Goal: Task Accomplishment & Management: Use online tool/utility

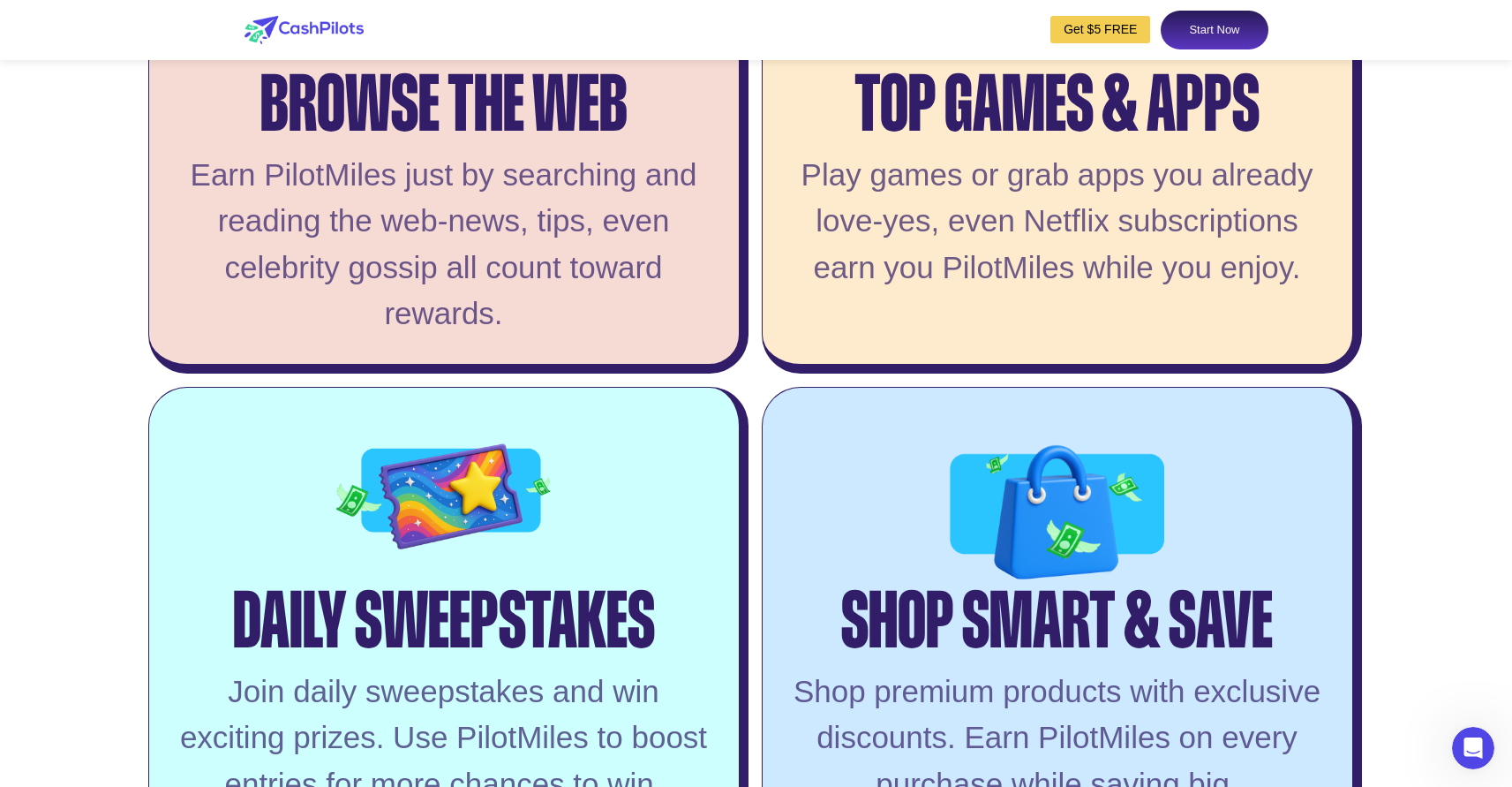
scroll to position [3601, 0]
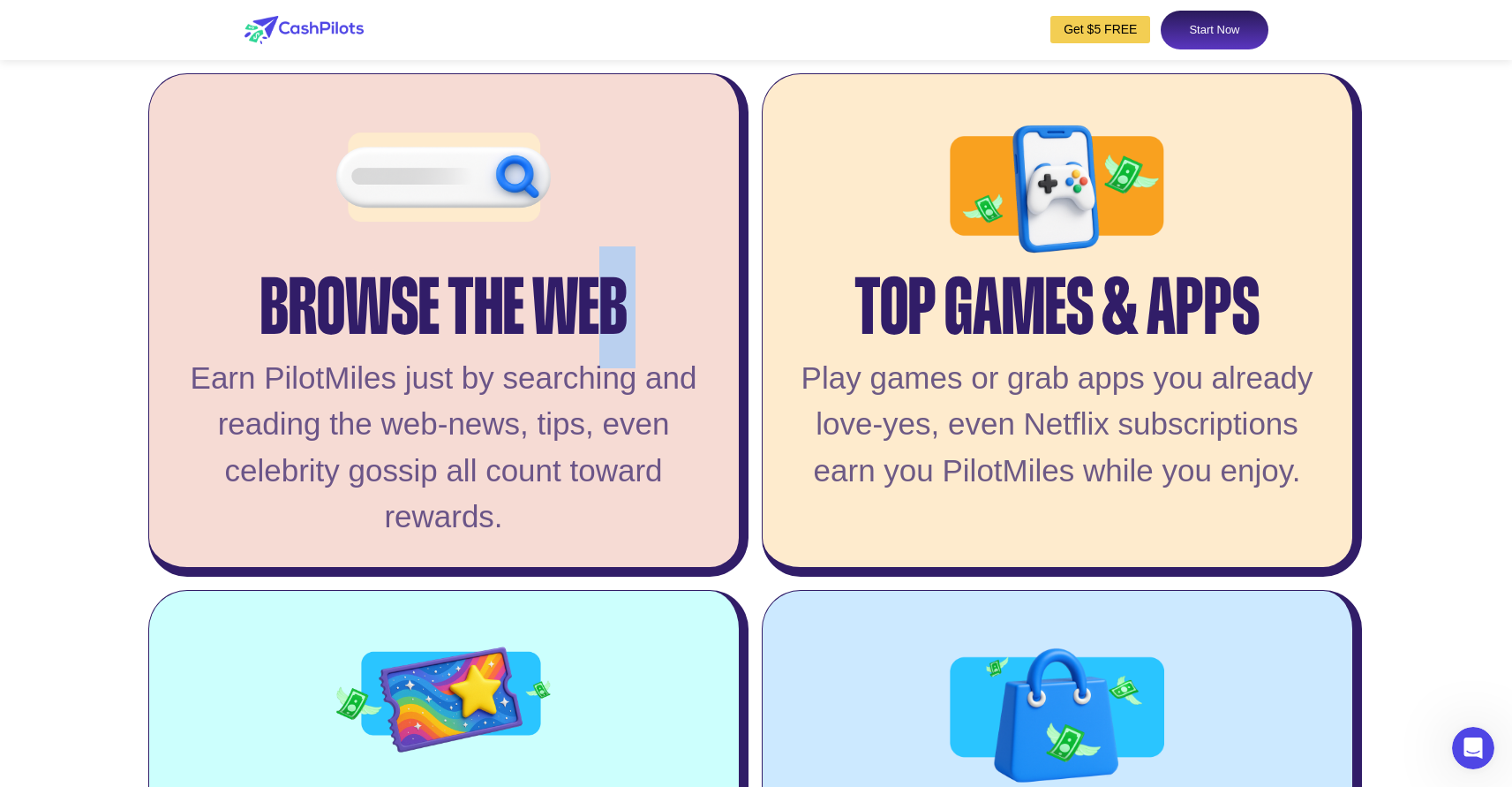
drag, startPoint x: 568, startPoint y: 344, endPoint x: 50, endPoint y: 356, distance: 518.1
click at [319, 330] on div "Browse the Web" at bounding box center [443, 288] width 367 height 83
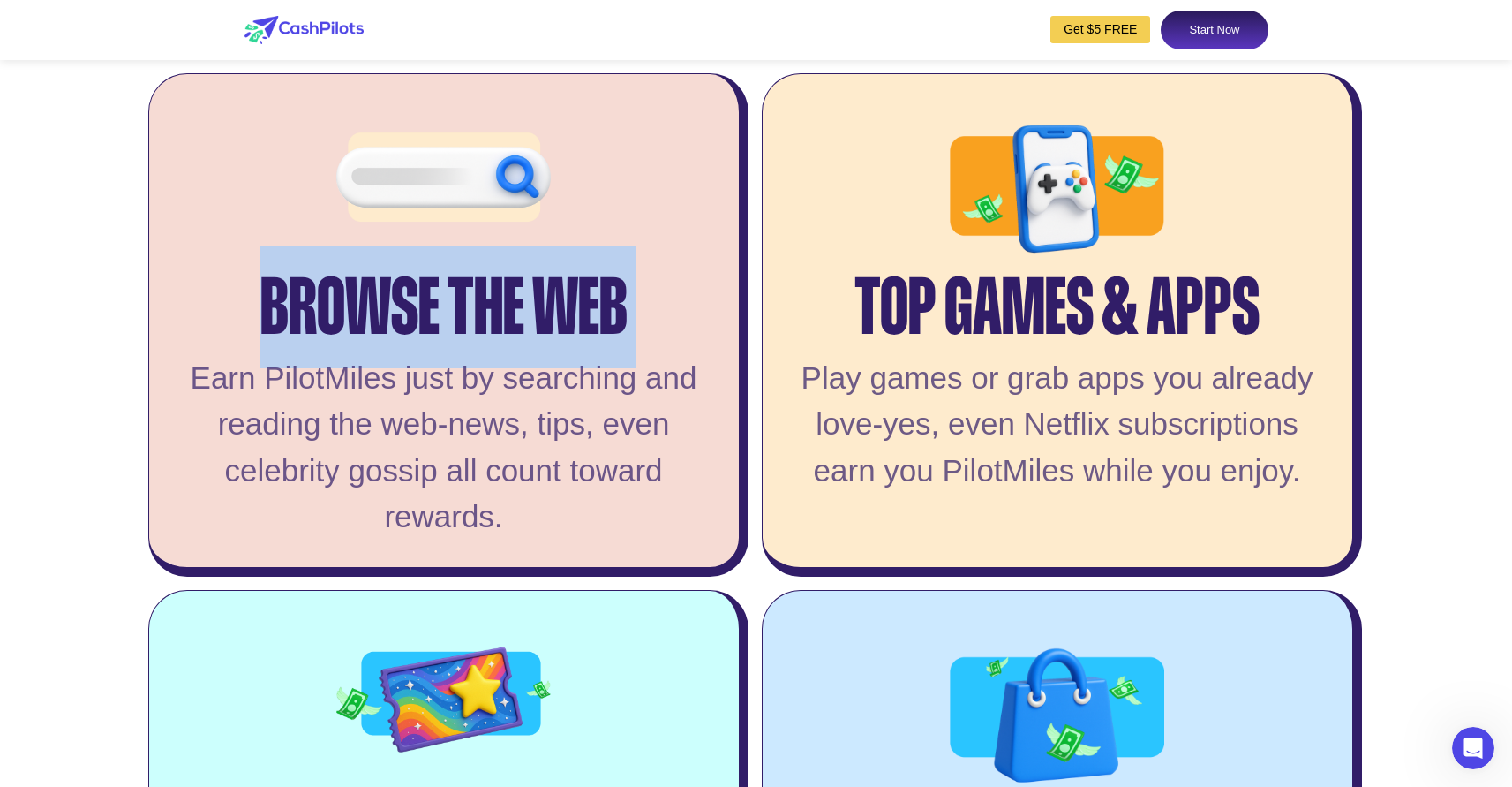
drag, startPoint x: 262, startPoint y: 361, endPoint x: 682, endPoint y: 403, distance: 422.1
click at [681, 403] on div "Browse the Web Earn PilotMiles just by searching and reading the web-news, tips…" at bounding box center [448, 325] width 601 height 503
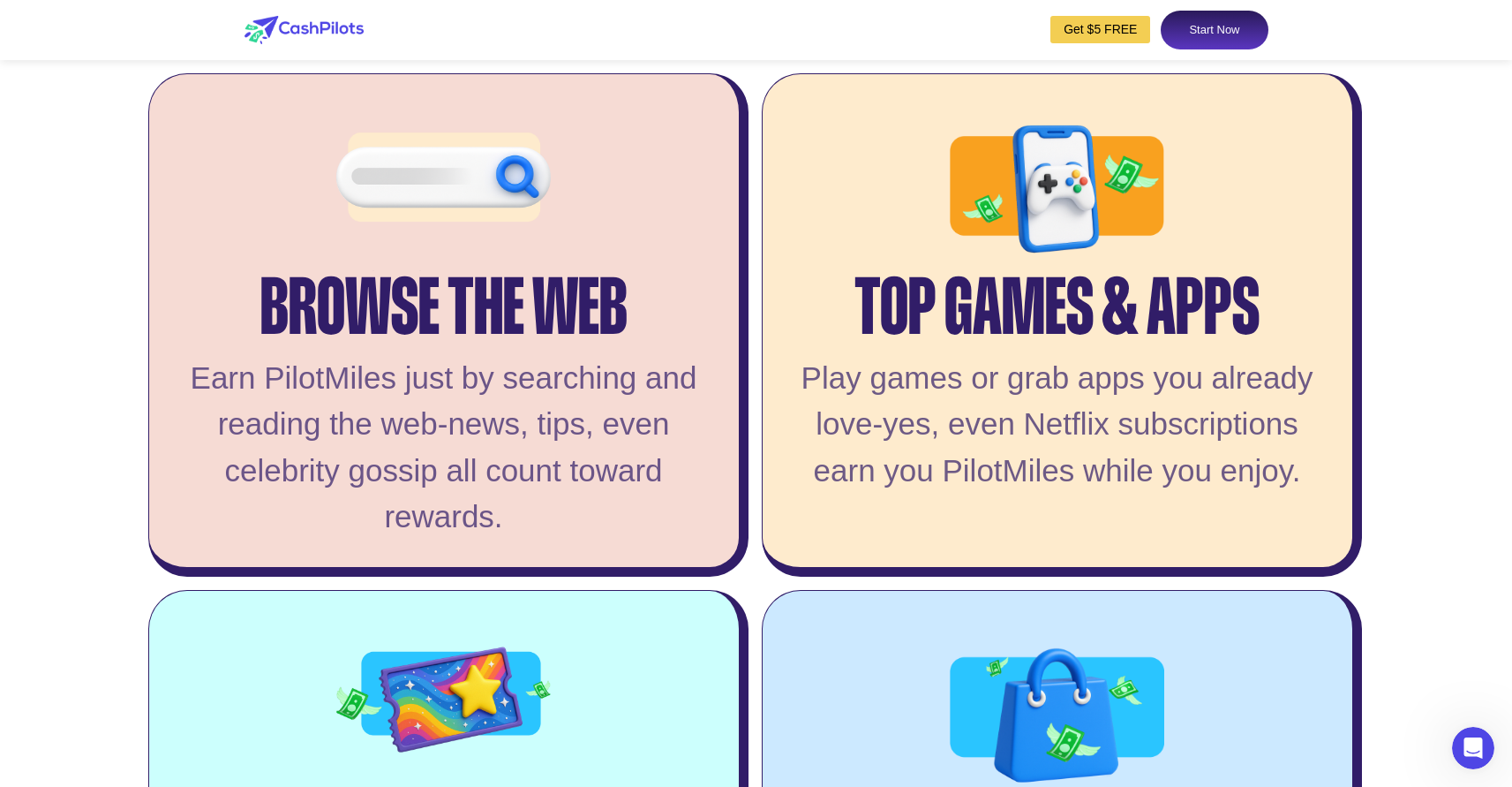
click at [691, 401] on div "Browse the Web Earn PilotMiles just by searching and reading the web-news, tips…" at bounding box center [448, 325] width 601 height 503
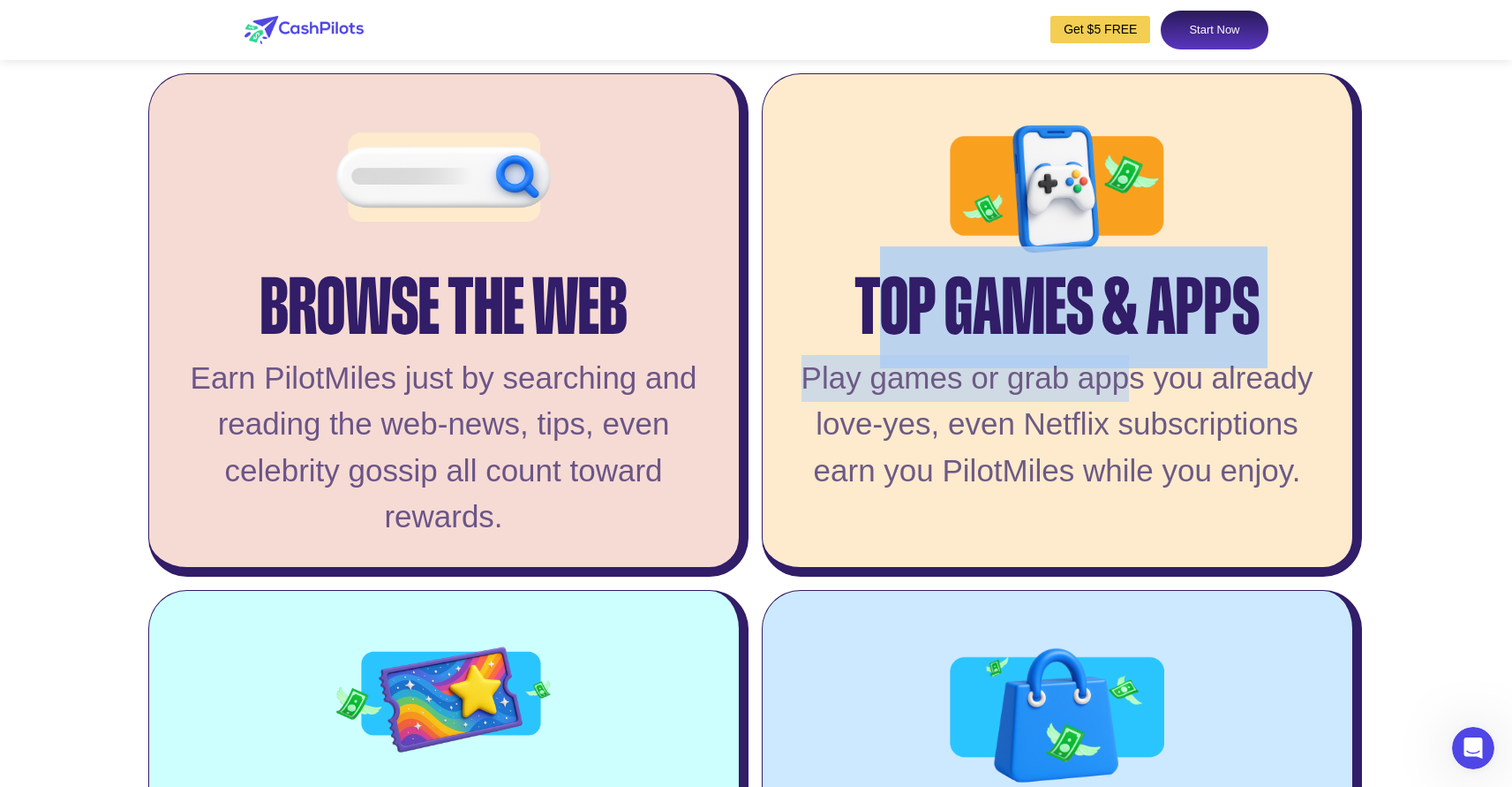
drag, startPoint x: 876, startPoint y: 365, endPoint x: 1257, endPoint y: 401, distance: 382.7
click at [1151, 410] on div "Top Games & Apps Play games or grab apps you already love-yes, even Netflix sub…" at bounding box center [1062, 325] width 601 height 503
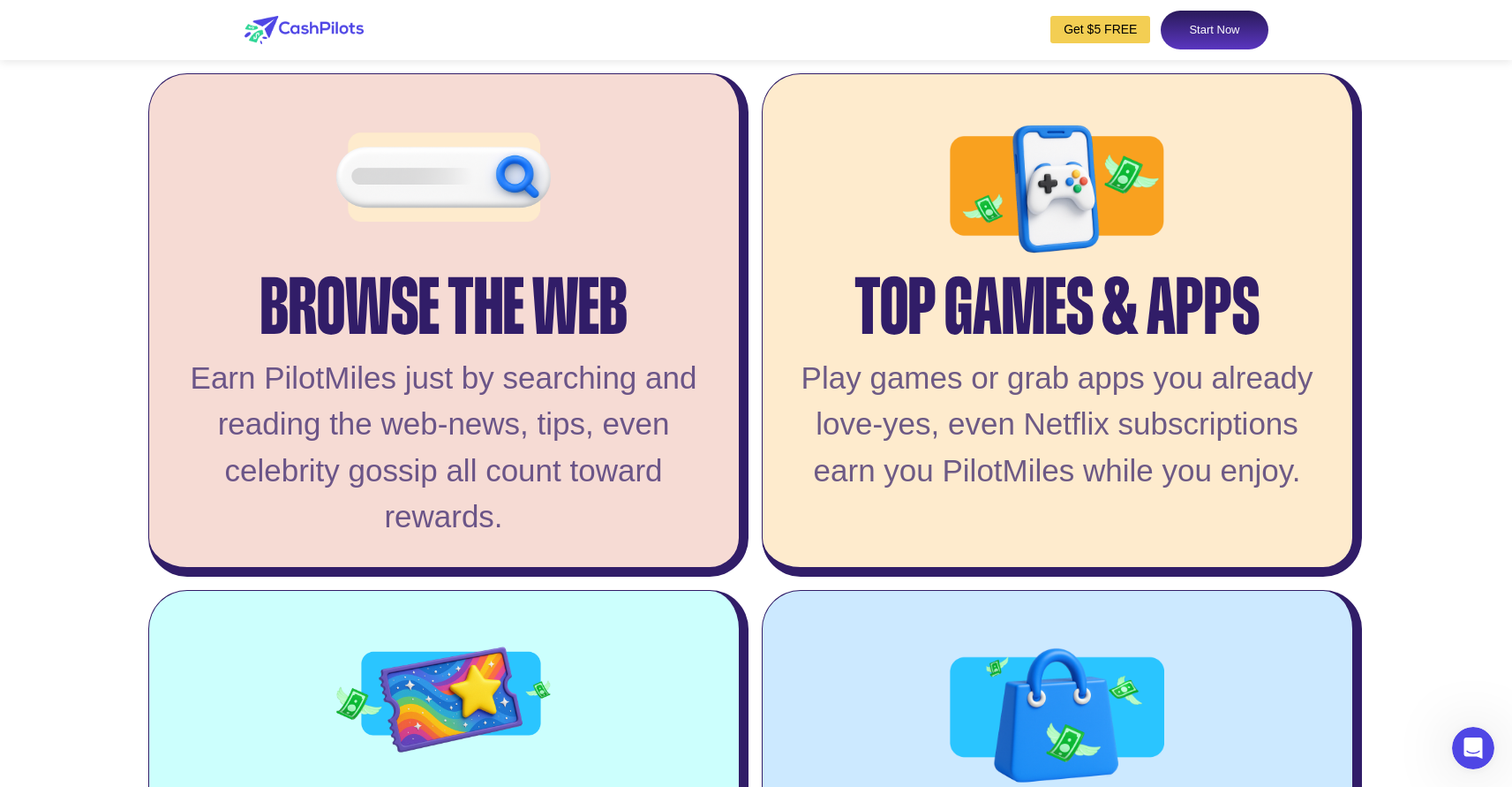
click at [1221, 330] on div "Top Games & Apps" at bounding box center [1056, 288] width 405 height 83
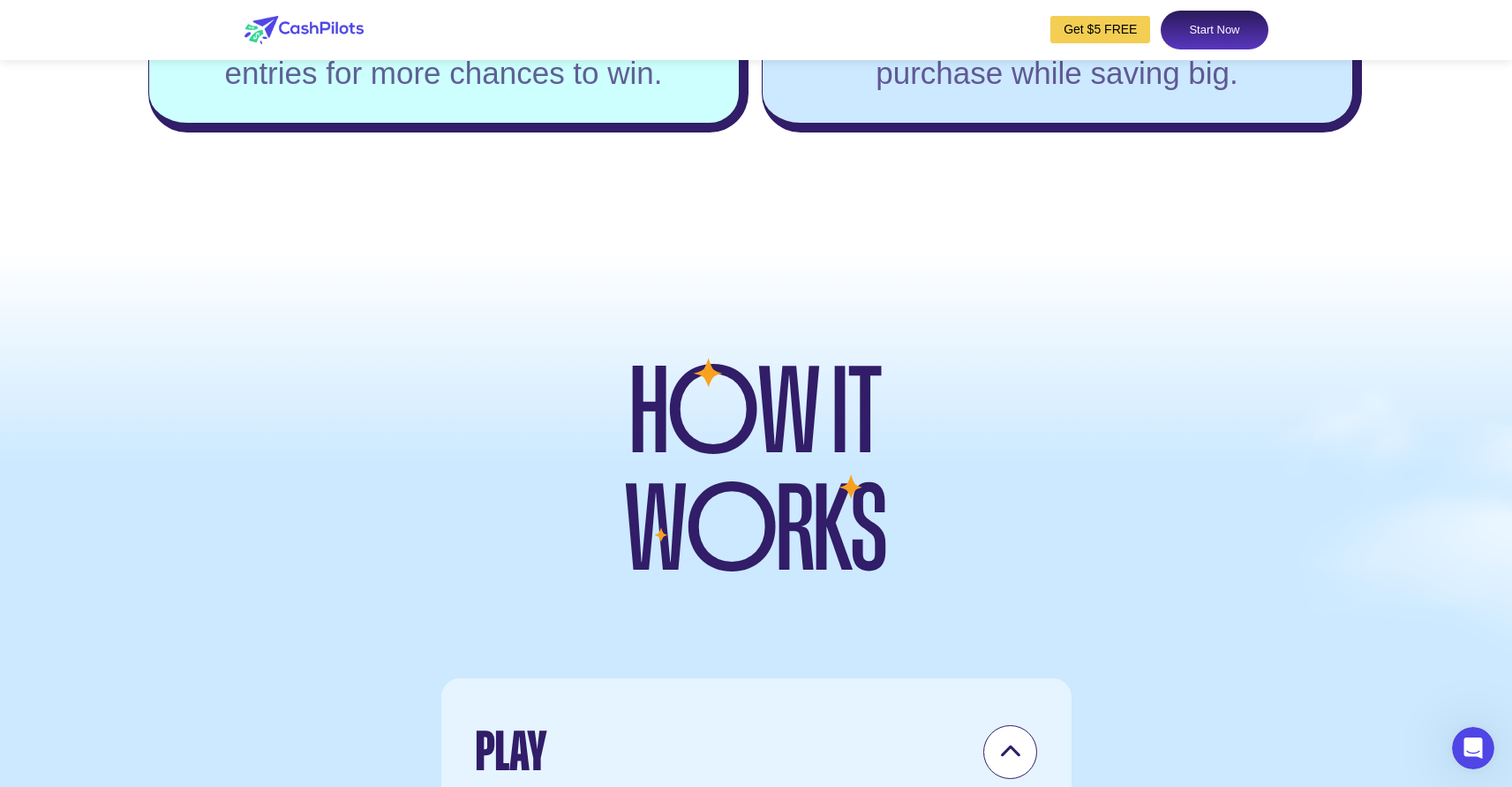
scroll to position [5071, 0]
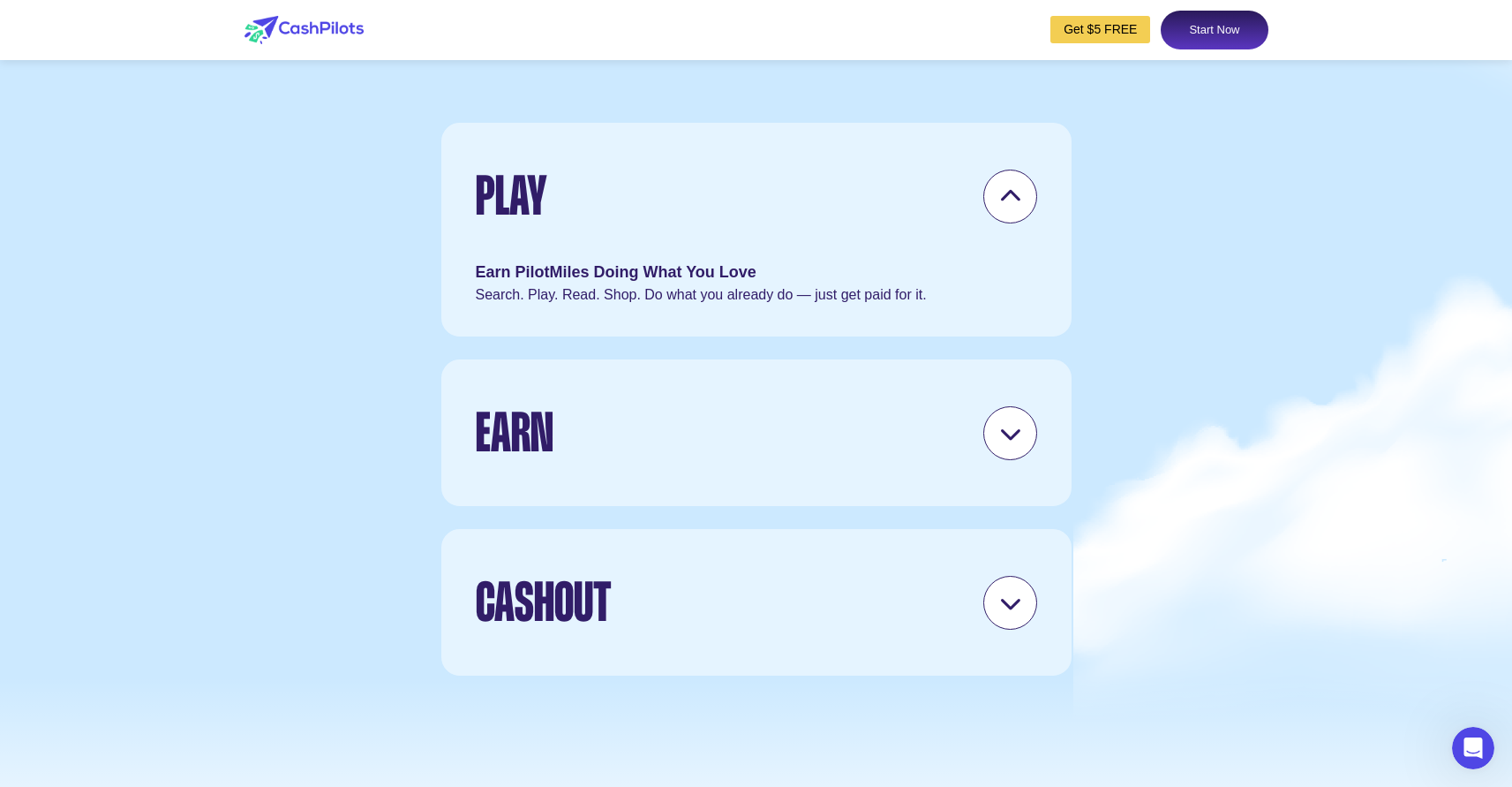
click at [757, 239] on div "Play" at bounding box center [756, 196] width 561 height 85
click at [1009, 224] on div at bounding box center [1010, 196] width 53 height 53
